Goal: Information Seeking & Learning: Learn about a topic

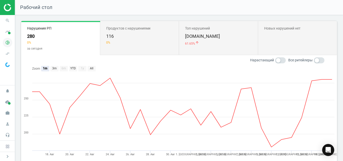
click at [7, 44] on icon "pie_chart_outlined" at bounding box center [8, 43] width 10 height 10
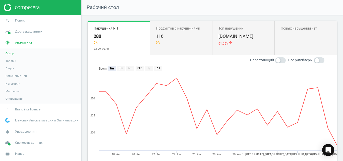
click at [13, 60] on span "Товары" at bounding box center [11, 61] width 11 height 4
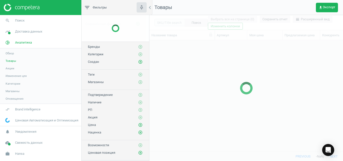
scroll to position [103, 189]
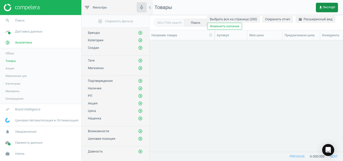
click at [330, 9] on span "get_app Экспорт" at bounding box center [326, 8] width 17 height 4
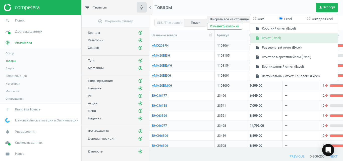
click at [295, 38] on button "insert_drive_file Отчет (Excel)" at bounding box center [293, 38] width 87 height 10
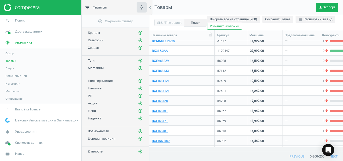
scroll to position [472, 0]
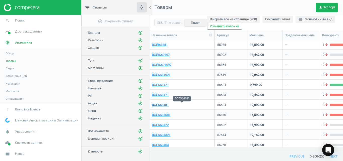
click at [160, 105] on link "BOES68181" at bounding box center [160, 105] width 17 height 5
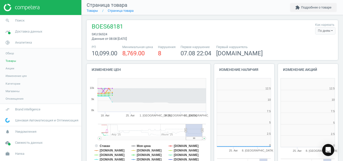
scroll to position [105, 63]
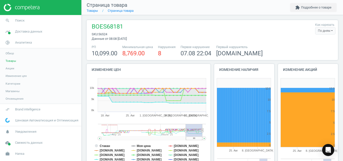
click at [320, 32] on div "По дням" at bounding box center [325, 31] width 20 height 8
click at [312, 45] on button "По часам" at bounding box center [319, 46] width 32 height 6
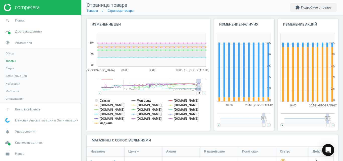
scroll to position [68, 0]
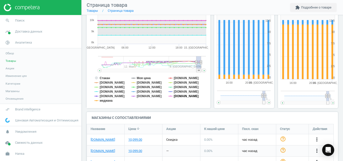
click at [176, 98] on tspan "[DOMAIN_NAME]" at bounding box center [186, 97] width 25 height 4
click at [182, 92] on tspan "[DOMAIN_NAME]" at bounding box center [186, 92] width 25 height 4
click at [182, 87] on tspan "[DOMAIN_NAME]" at bounding box center [186, 88] width 25 height 4
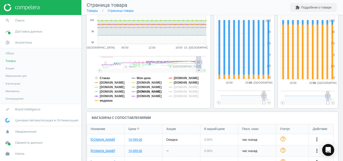
click at [148, 91] on tspan "[DOMAIN_NAME]" at bounding box center [149, 92] width 25 height 4
click at [146, 86] on tspan "[DOMAIN_NAME]" at bounding box center [149, 88] width 25 height 4
click at [108, 102] on tspan "медиана" at bounding box center [106, 101] width 13 height 4
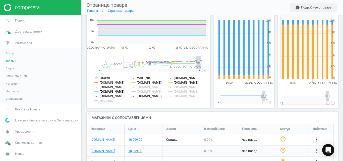
click at [109, 93] on tspan "[DOMAIN_NAME]" at bounding box center [112, 92] width 25 height 4
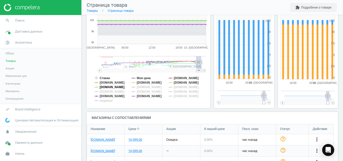
click at [109, 89] on tspan "[DOMAIN_NAME]" at bounding box center [112, 88] width 25 height 4
click at [108, 78] on tspan "Стакан" at bounding box center [105, 78] width 10 height 4
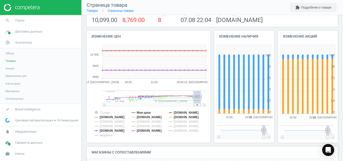
scroll to position [30, 0]
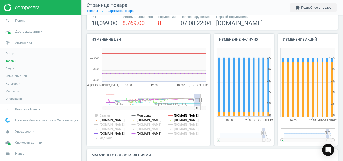
click at [183, 116] on tspan "[DOMAIN_NAME]" at bounding box center [186, 116] width 25 height 4
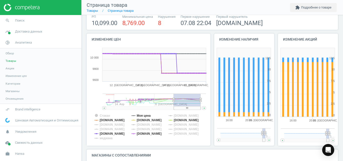
drag, startPoint x: 194, startPoint y: 100, endPoint x: 171, endPoint y: 106, distance: 23.4
click at [171, 106] on g at bounding box center [153, 102] width 103 height 16
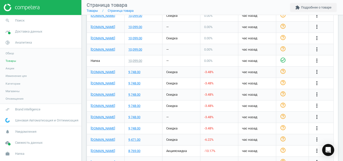
scroll to position [222, 0]
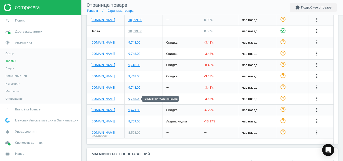
click at [135, 100] on div "9,748.00" at bounding box center [134, 99] width 12 height 5
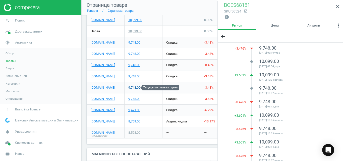
click at [135, 87] on div "9,748.00" at bounding box center [134, 88] width 12 height 5
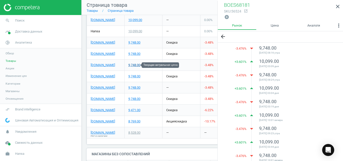
click at [134, 65] on div "9,748.00" at bounding box center [134, 65] width 12 height 5
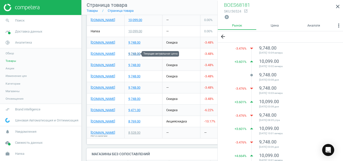
click at [134, 53] on div "9,748.00" at bounding box center [134, 54] width 12 height 5
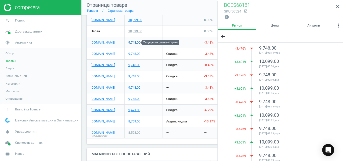
click at [135, 43] on div "9,748.00" at bounding box center [134, 42] width 12 height 5
click at [337, 9] on icon "close" at bounding box center [337, 7] width 6 height 6
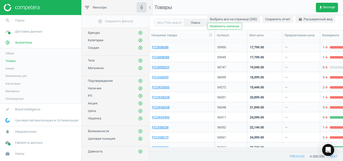
scroll to position [767, 0]
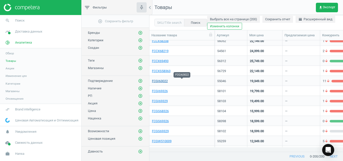
click at [165, 81] on link "FCGI63022" at bounding box center [160, 81] width 16 height 5
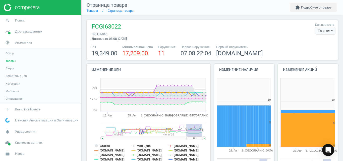
scroll to position [105, 63]
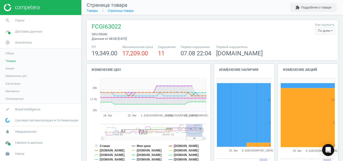
click at [319, 34] on div "По дням" at bounding box center [325, 31] width 20 height 8
click at [312, 46] on button "По часам" at bounding box center [319, 46] width 32 height 6
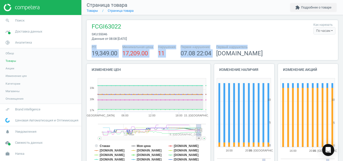
drag, startPoint x: 311, startPoint y: 46, endPoint x: 342, endPoint y: 40, distance: 32.1
click at [342, 40] on div "FCGI63022 sku : 55046 Данные от 08:08 15 сентября Как нарезать По часам По дням…" at bounding box center [212, 88] width 261 height 146
click at [315, 47] on div "РП 19,349.00 Минимальная цена 17,209.00 Нарушения 11 Первое нарушение 07.08 22:…" at bounding box center [212, 51] width 246 height 13
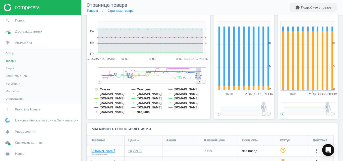
scroll to position [77, 0]
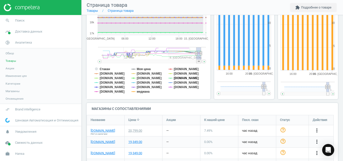
click at [180, 77] on tspan "[DOMAIN_NAME]" at bounding box center [186, 78] width 25 height 4
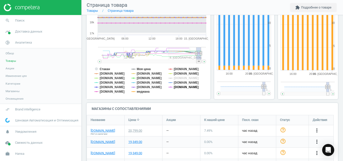
click at [178, 87] on tspan "[DOMAIN_NAME]" at bounding box center [186, 88] width 25 height 4
click at [141, 92] on tspan "медиана" at bounding box center [143, 92] width 13 height 4
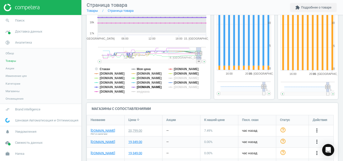
click at [144, 87] on tspan "[DOMAIN_NAME]" at bounding box center [149, 88] width 25 height 4
click at [144, 84] on tspan "[DOMAIN_NAME]" at bounding box center [149, 83] width 25 height 4
click at [145, 73] on tspan "[DOMAIN_NAME]" at bounding box center [149, 74] width 25 height 4
click at [107, 93] on tspan "[DOMAIN_NAME]" at bounding box center [112, 92] width 25 height 4
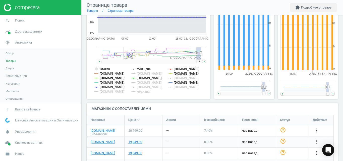
drag, startPoint x: 111, startPoint y: 83, endPoint x: 109, endPoint y: 78, distance: 4.9
click at [109, 78] on g "Стакан Моя цена Rozetka.com.ua f.ua itbox.ua allo.ua Mobilluck.com.ua Comfy.ua …" at bounding box center [146, 80] width 104 height 26
click at [109, 78] on tspan "[DOMAIN_NAME]" at bounding box center [112, 78] width 25 height 4
click at [109, 82] on tspan "[DOMAIN_NAME]" at bounding box center [112, 83] width 25 height 4
click at [103, 75] on tspan "[DOMAIN_NAME]" at bounding box center [112, 74] width 25 height 4
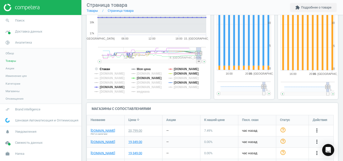
click at [105, 70] on tspan "Стакан" at bounding box center [105, 69] width 10 height 4
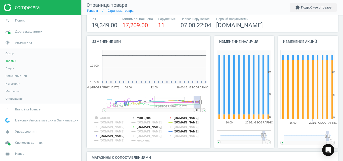
scroll to position [24, 0]
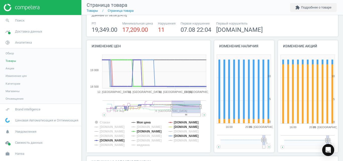
drag, startPoint x: 193, startPoint y: 107, endPoint x: 169, endPoint y: 110, distance: 24.0
click at [169, 110] on g at bounding box center [153, 109] width 103 height 16
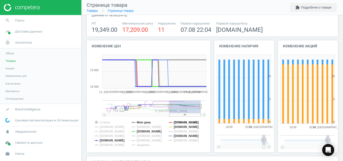
click at [176, 124] on tspan "[DOMAIN_NAME]" at bounding box center [186, 123] width 25 height 4
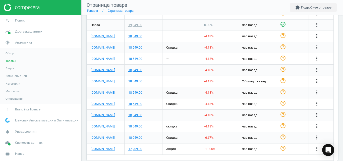
scroll to position [225, 0]
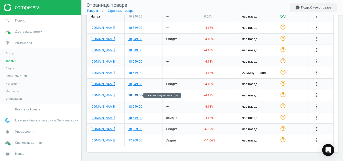
click at [138, 97] on div "18,549.00" at bounding box center [135, 95] width 14 height 5
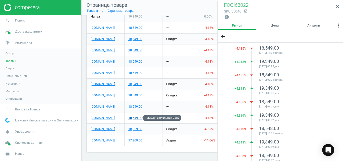
click at [135, 119] on div "18,549.00" at bounding box center [135, 118] width 14 height 5
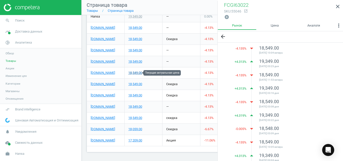
click at [136, 74] on div "18,549.00" at bounding box center [135, 73] width 14 height 5
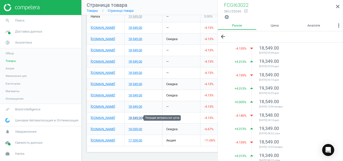
click at [138, 119] on div "18,549.00" at bounding box center [135, 118] width 14 height 5
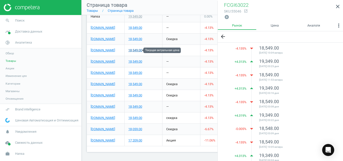
click at [136, 51] on div "18,549.00" at bounding box center [135, 50] width 14 height 5
click at [337, 4] on link "close" at bounding box center [337, 6] width 11 height 11
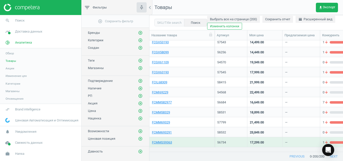
scroll to position [1006, 0]
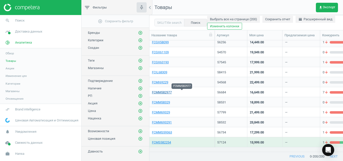
click at [169, 91] on link "FCMM582977" at bounding box center [162, 92] width 20 height 5
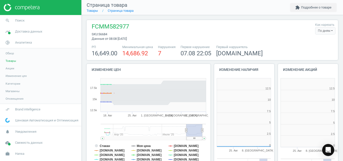
scroll to position [105, 63]
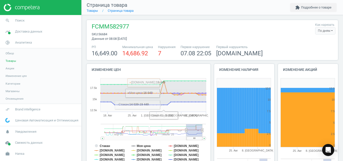
click at [321, 34] on div "По дням" at bounding box center [325, 31] width 20 height 8
click at [315, 45] on button "По часам" at bounding box center [319, 46] width 32 height 6
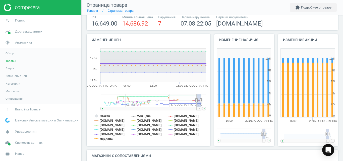
scroll to position [35, 0]
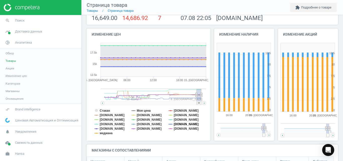
click at [179, 125] on tspan "[DOMAIN_NAME]" at bounding box center [186, 125] width 25 height 4
click at [187, 109] on tspan "[DOMAIN_NAME]" at bounding box center [186, 111] width 25 height 4
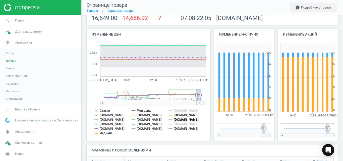
click at [186, 119] on tspan "[DOMAIN_NAME]" at bounding box center [186, 120] width 25 height 4
click at [140, 120] on tspan "[DOMAIN_NAME]" at bounding box center [149, 120] width 25 height 4
click at [142, 115] on tspan "[DOMAIN_NAME]" at bounding box center [149, 116] width 25 height 4
click at [143, 110] on tspan "Моя цена" at bounding box center [144, 111] width 14 height 4
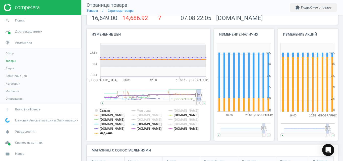
click at [108, 134] on tspan "медиана" at bounding box center [106, 134] width 13 height 4
click at [107, 122] on tspan "[DOMAIN_NAME]" at bounding box center [112, 120] width 25 height 4
click at [107, 124] on tspan "[DOMAIN_NAME]" at bounding box center [112, 125] width 25 height 4
click at [107, 128] on tspan "[DOMAIN_NAME]" at bounding box center [112, 129] width 25 height 4
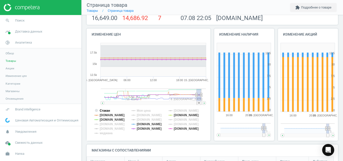
click at [108, 110] on tspan "Стакан" at bounding box center [105, 111] width 10 height 4
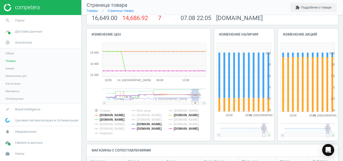
click at [193, 96] on rect at bounding box center [195, 95] width 7 height 13
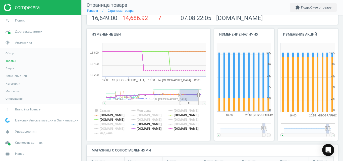
drag, startPoint x: 191, startPoint y: 95, endPoint x: 176, endPoint y: 98, distance: 15.4
click at [176, 98] on g at bounding box center [153, 97] width 103 height 16
click at [194, 115] on tspan "[DOMAIN_NAME]" at bounding box center [186, 116] width 25 height 4
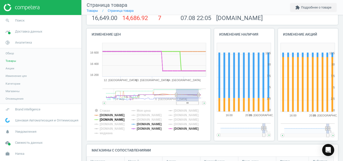
click at [106, 119] on tspan "[DOMAIN_NAME]" at bounding box center [112, 120] width 25 height 4
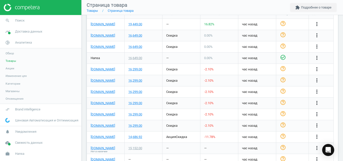
scroll to position [186, 0]
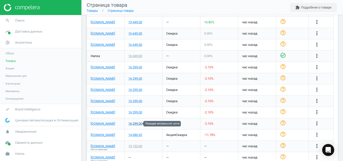
click at [135, 123] on div "16,299.00" at bounding box center [135, 124] width 14 height 5
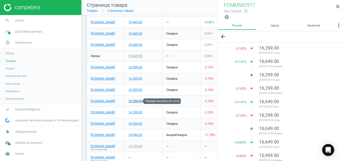
click at [137, 101] on div "16,299.00" at bounding box center [135, 101] width 14 height 5
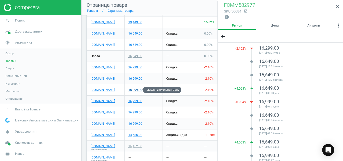
click at [137, 91] on div "16,299.00" at bounding box center [135, 90] width 14 height 5
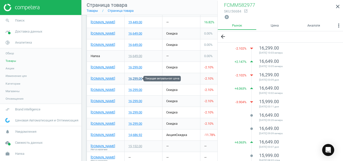
click at [138, 80] on div "16,299.00" at bounding box center [135, 78] width 14 height 5
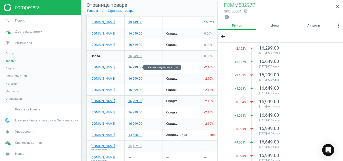
click at [138, 66] on div "16,299.00" at bounding box center [135, 67] width 14 height 5
click at [339, 9] on icon "close" at bounding box center [337, 7] width 6 height 6
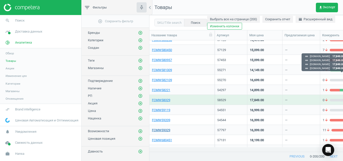
scroll to position [1185, 0]
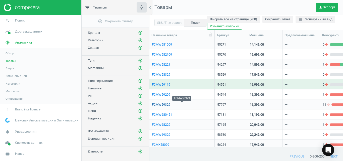
click at [166, 104] on link "FCMW59329" at bounding box center [161, 105] width 18 height 5
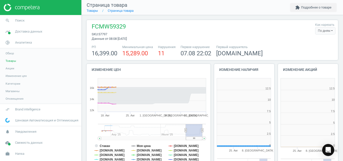
scroll to position [105, 63]
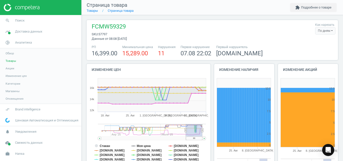
click at [323, 31] on div "По дням" at bounding box center [325, 31] width 20 height 8
click at [313, 43] on button "По часам" at bounding box center [319, 46] width 32 height 6
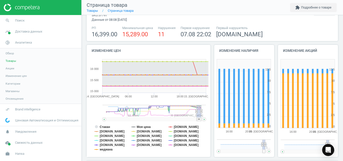
scroll to position [35, 0]
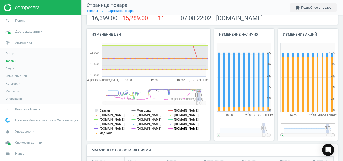
click at [177, 129] on tspan "[DOMAIN_NAME]" at bounding box center [186, 129] width 25 height 4
click at [181, 125] on tspan "[DOMAIN_NAME]" at bounding box center [186, 125] width 25 height 4
click at [175, 112] on tspan "[DOMAIN_NAME]" at bounding box center [186, 111] width 25 height 4
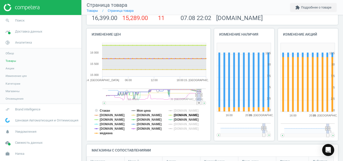
click at [177, 116] on tspan "[DOMAIN_NAME]" at bounding box center [186, 116] width 25 height 4
click at [141, 129] on tspan "[DOMAIN_NAME]" at bounding box center [149, 129] width 25 height 4
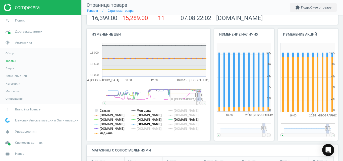
click at [145, 123] on tspan "[DOMAIN_NAME]" at bounding box center [149, 125] width 25 height 4
click at [145, 115] on tspan "[DOMAIN_NAME]" at bounding box center [149, 116] width 25 height 4
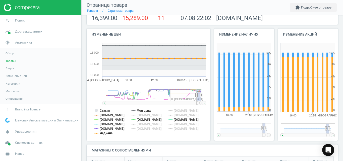
click at [106, 133] on tspan "медиана" at bounding box center [106, 134] width 13 height 4
click at [116, 126] on tspan "[DOMAIN_NAME]" at bounding box center [112, 125] width 25 height 4
click at [107, 111] on tspan "Стакан" at bounding box center [105, 111] width 10 height 4
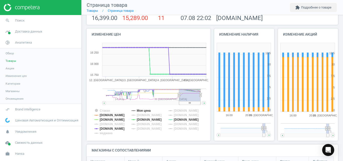
drag, startPoint x: 192, startPoint y: 96, endPoint x: 179, endPoint y: 98, distance: 13.7
click at [179, 98] on g at bounding box center [153, 97] width 103 height 16
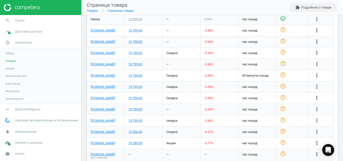
scroll to position [210, 0]
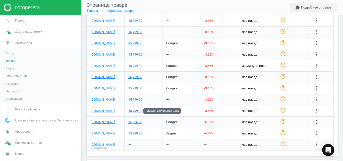
click at [138, 112] on div "15,799.00" at bounding box center [135, 111] width 14 height 5
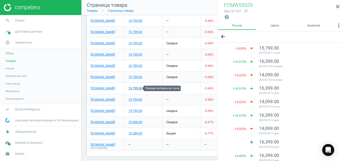
click at [134, 90] on div "15,799.00" at bounding box center [135, 88] width 14 height 5
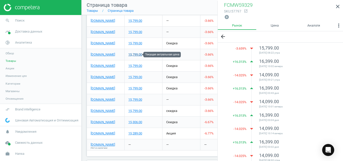
click at [137, 55] on div "15,799.00" at bounding box center [135, 54] width 14 height 5
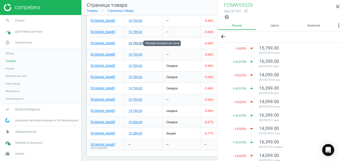
click at [138, 43] on div "15,799.00" at bounding box center [135, 43] width 14 height 5
click at [339, 7] on icon "close" at bounding box center [337, 7] width 6 height 6
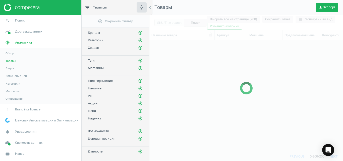
scroll to position [1147, 0]
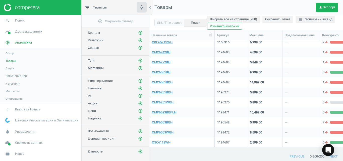
scroll to position [1468, 0]
